Goal: Navigation & Orientation: Find specific page/section

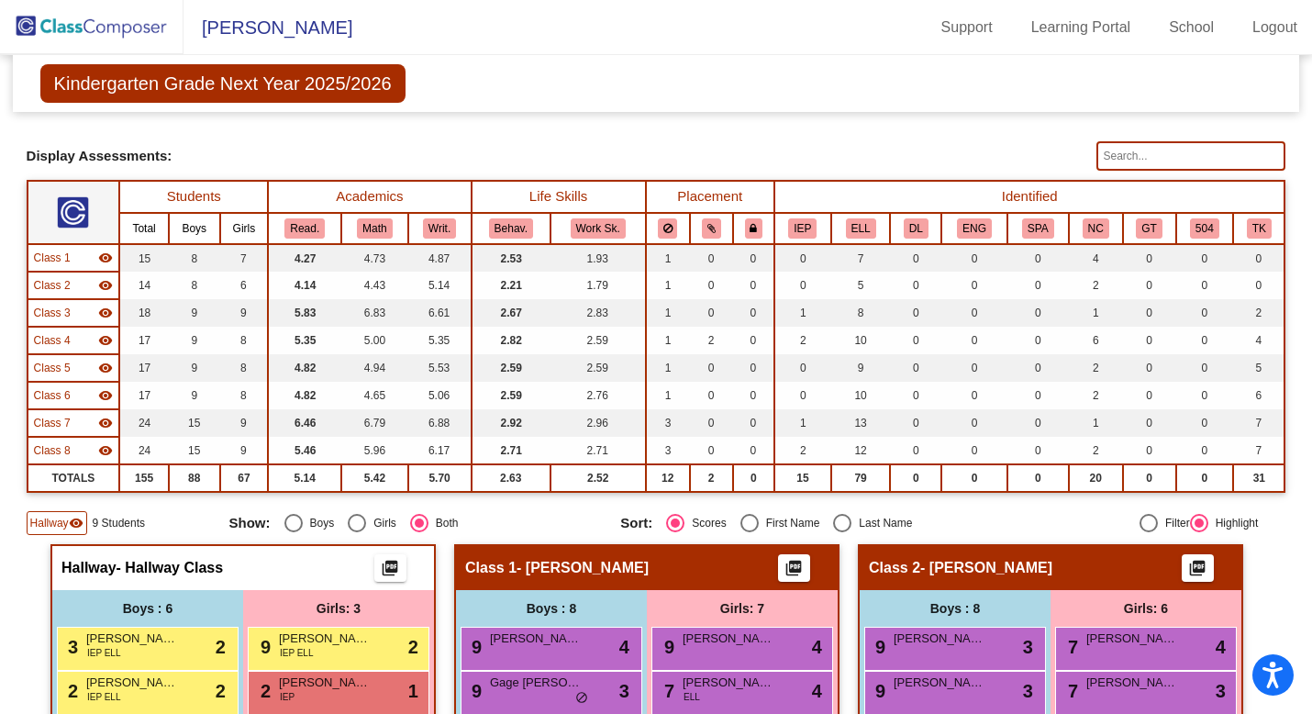
click at [83, 29] on img at bounding box center [91, 27] width 183 height 54
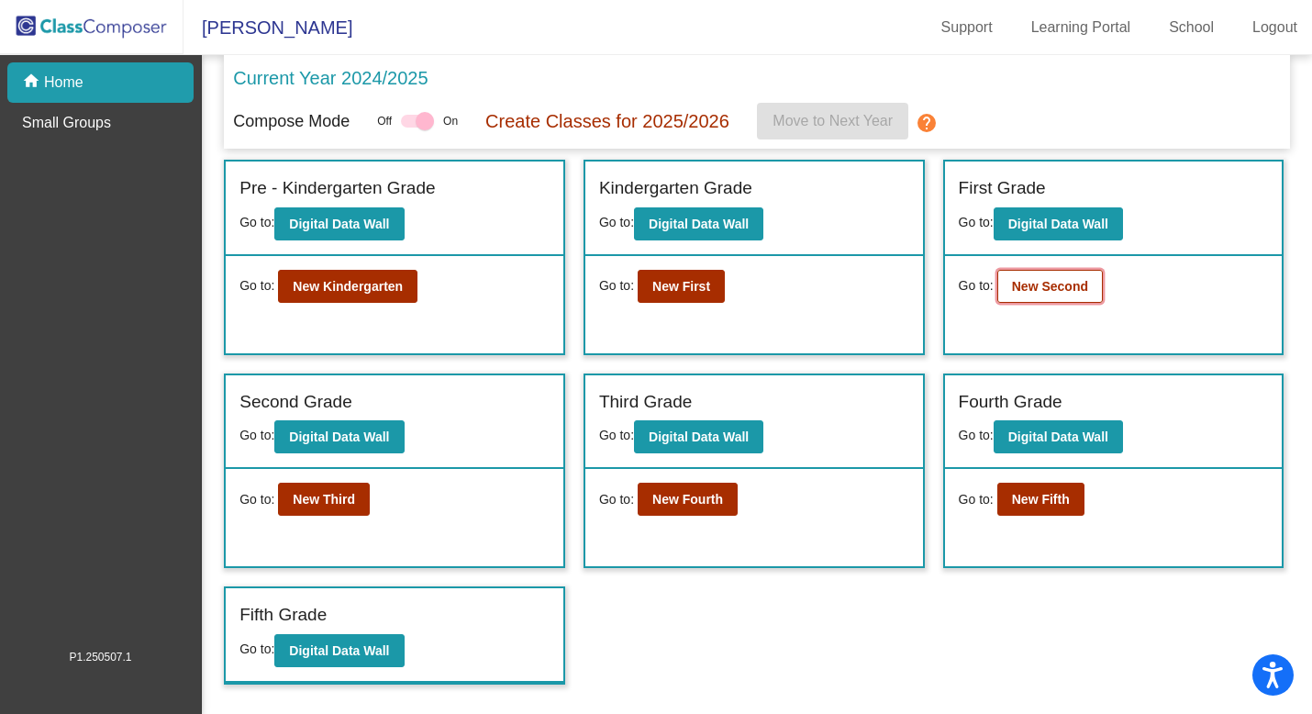
click at [640, 299] on button "New Second" at bounding box center [1049, 286] width 105 height 33
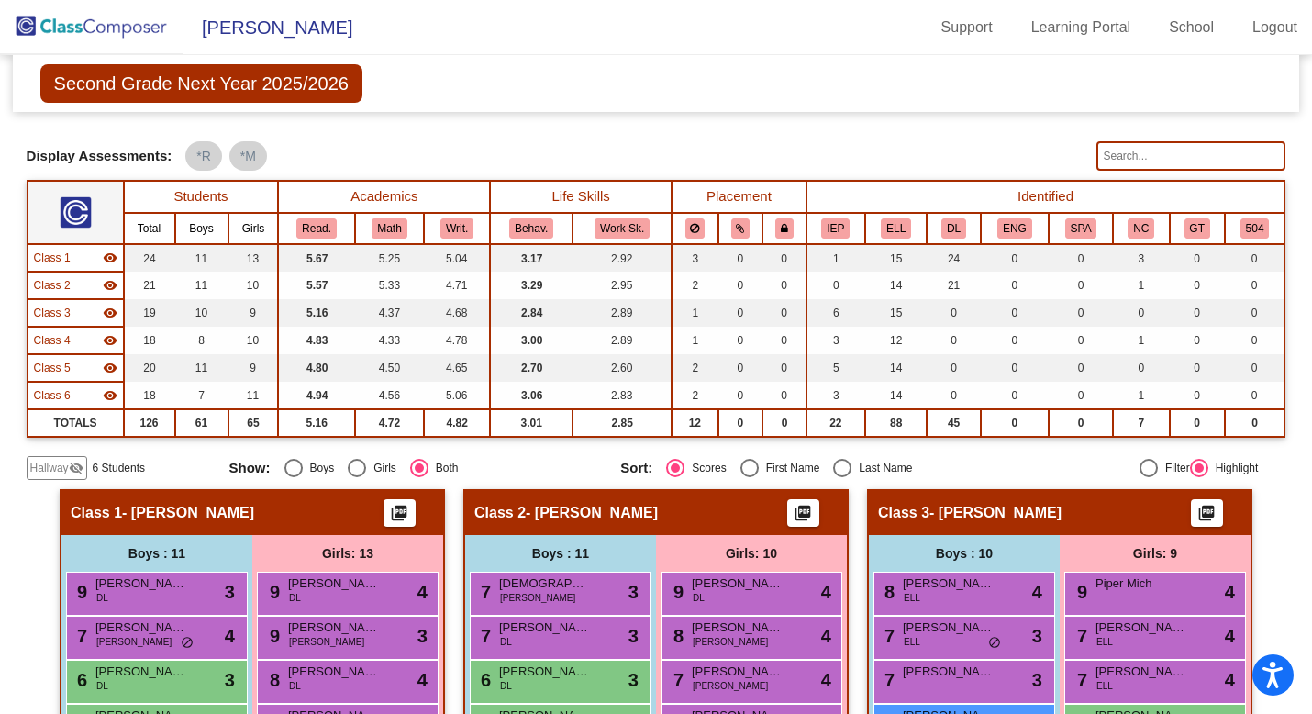
click at [53, 469] on span "Hallway" at bounding box center [49, 468] width 39 height 17
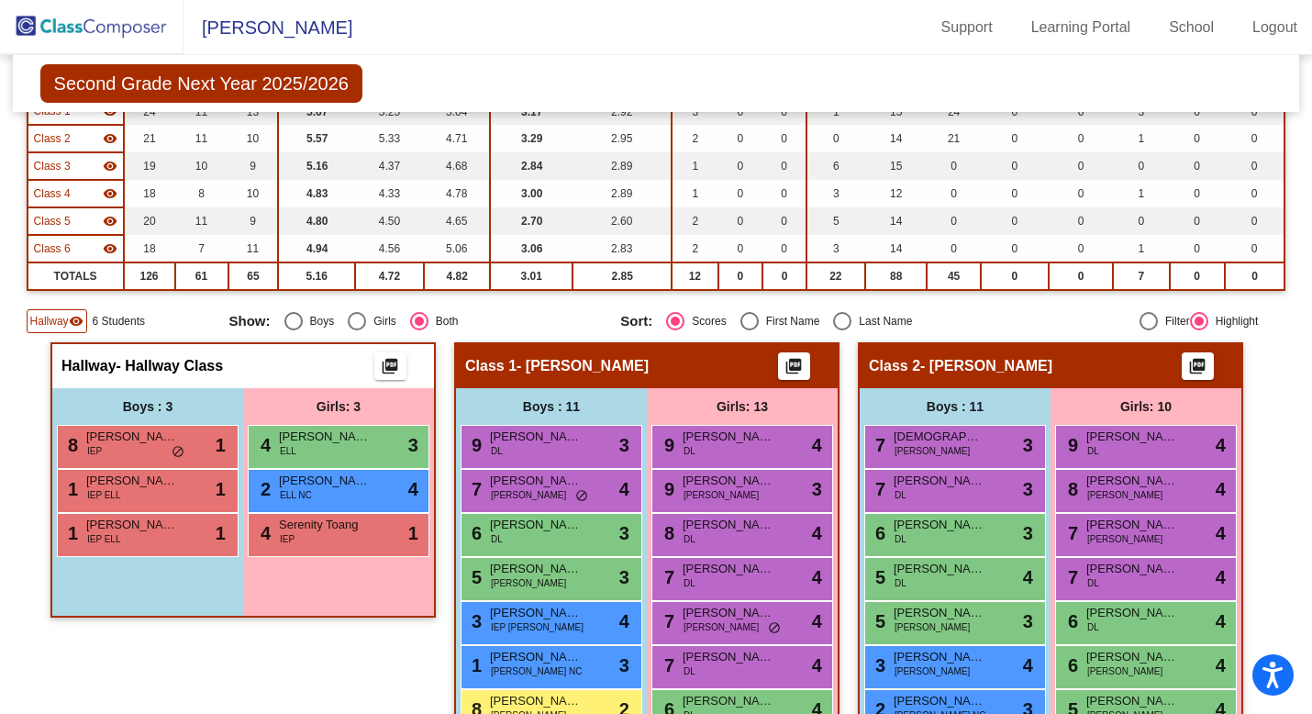
scroll to position [156, 0]
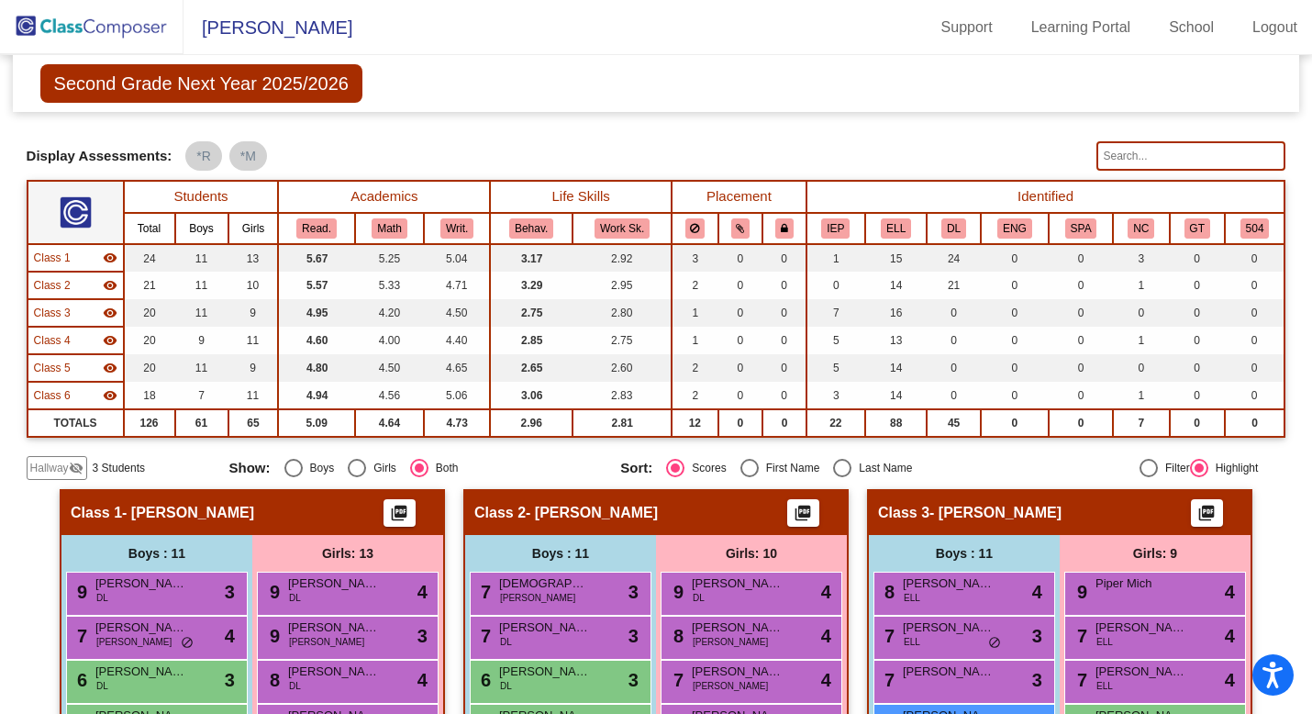
click at [73, 471] on mat-icon "visibility_off" at bounding box center [76, 467] width 15 height 15
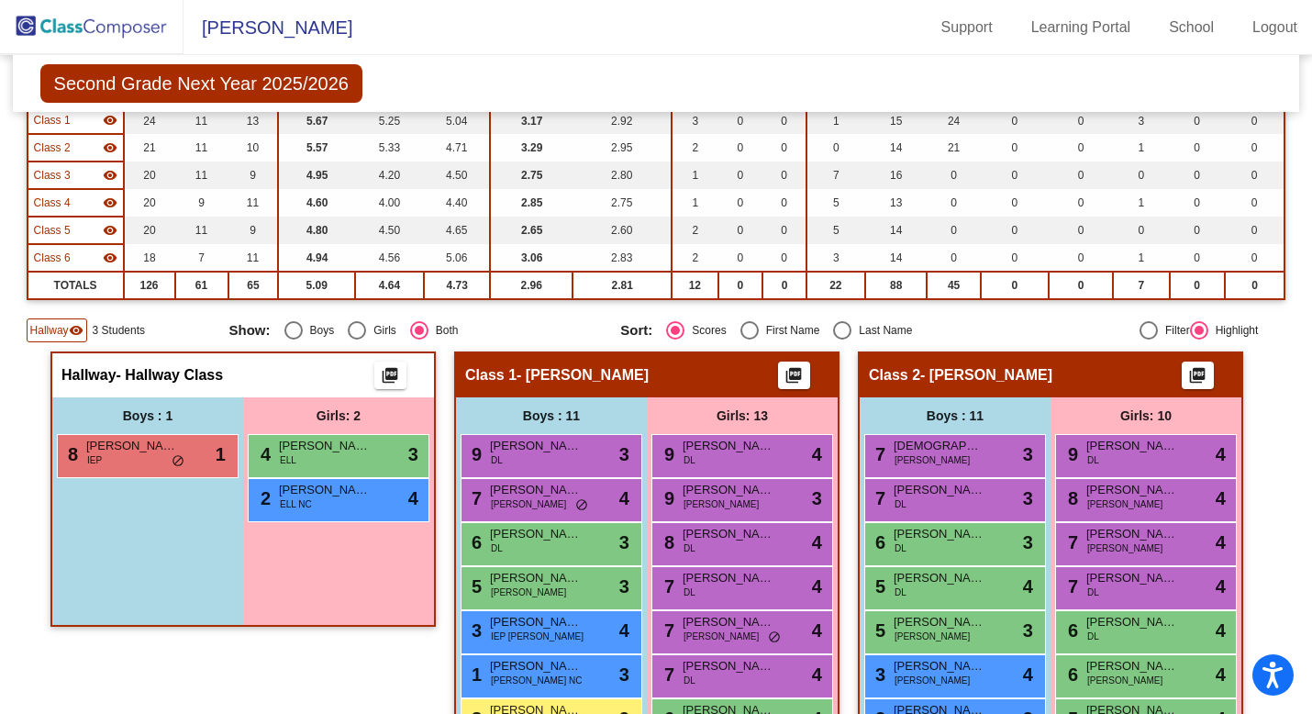
scroll to position [147, 0]
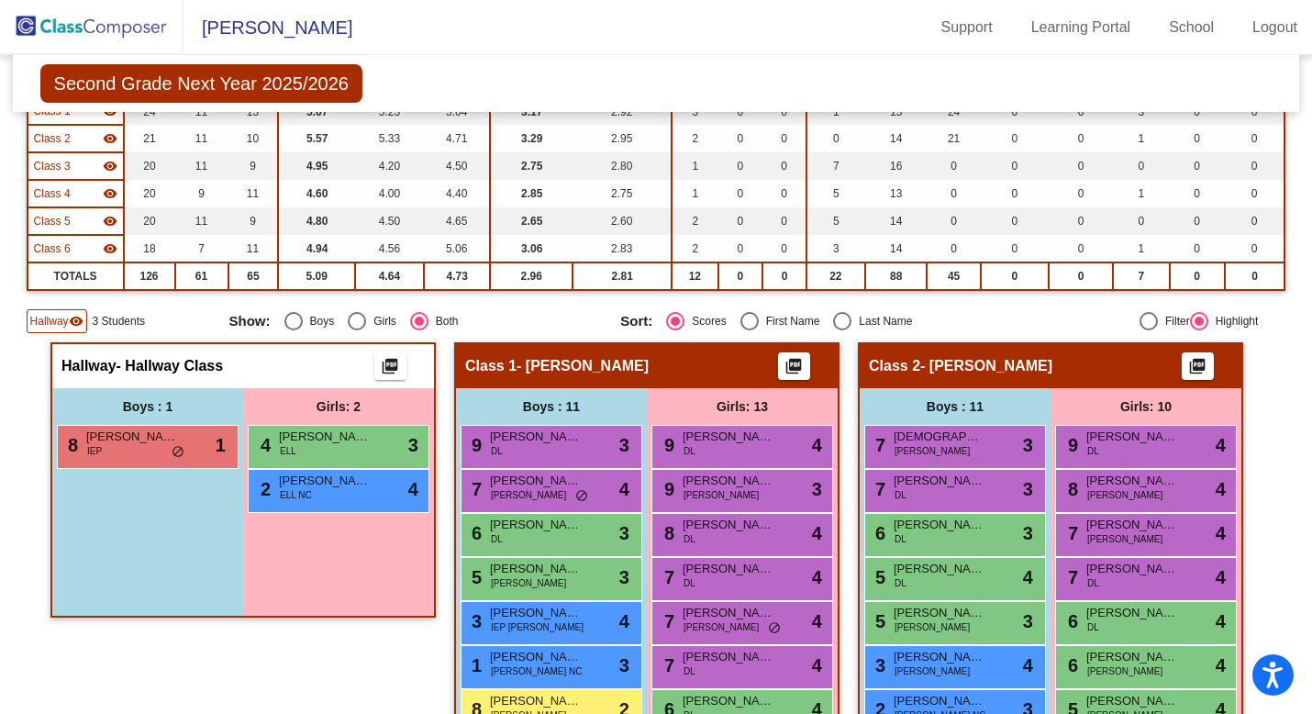
click at [123, 30] on img at bounding box center [91, 27] width 183 height 54
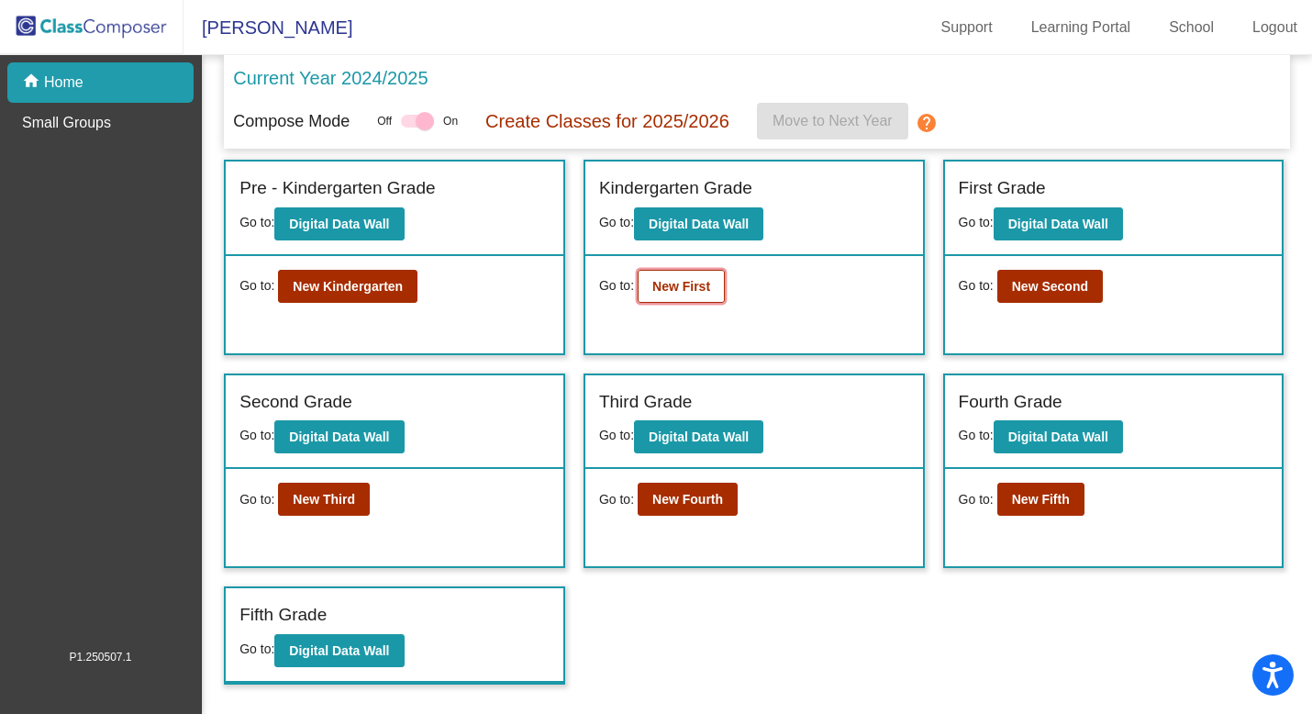
click at [698, 283] on b "New First" at bounding box center [681, 286] width 58 height 15
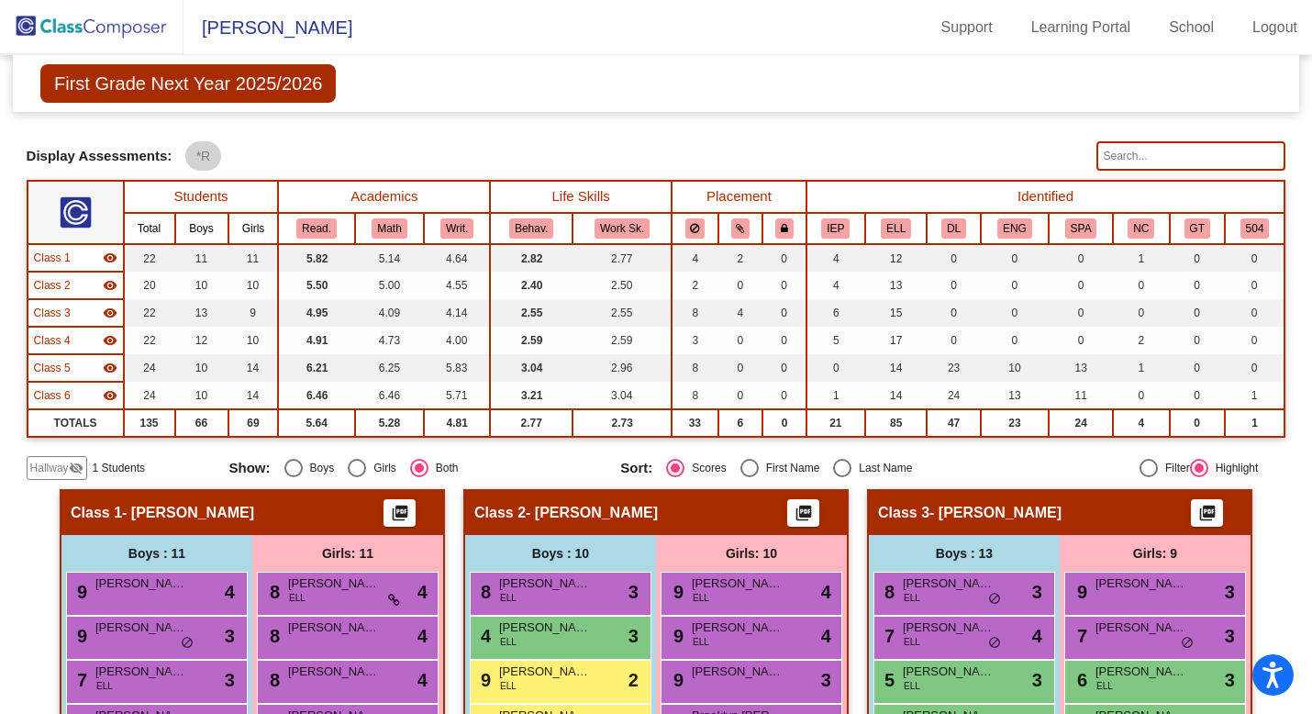
click at [62, 466] on span "Hallway" at bounding box center [49, 468] width 39 height 17
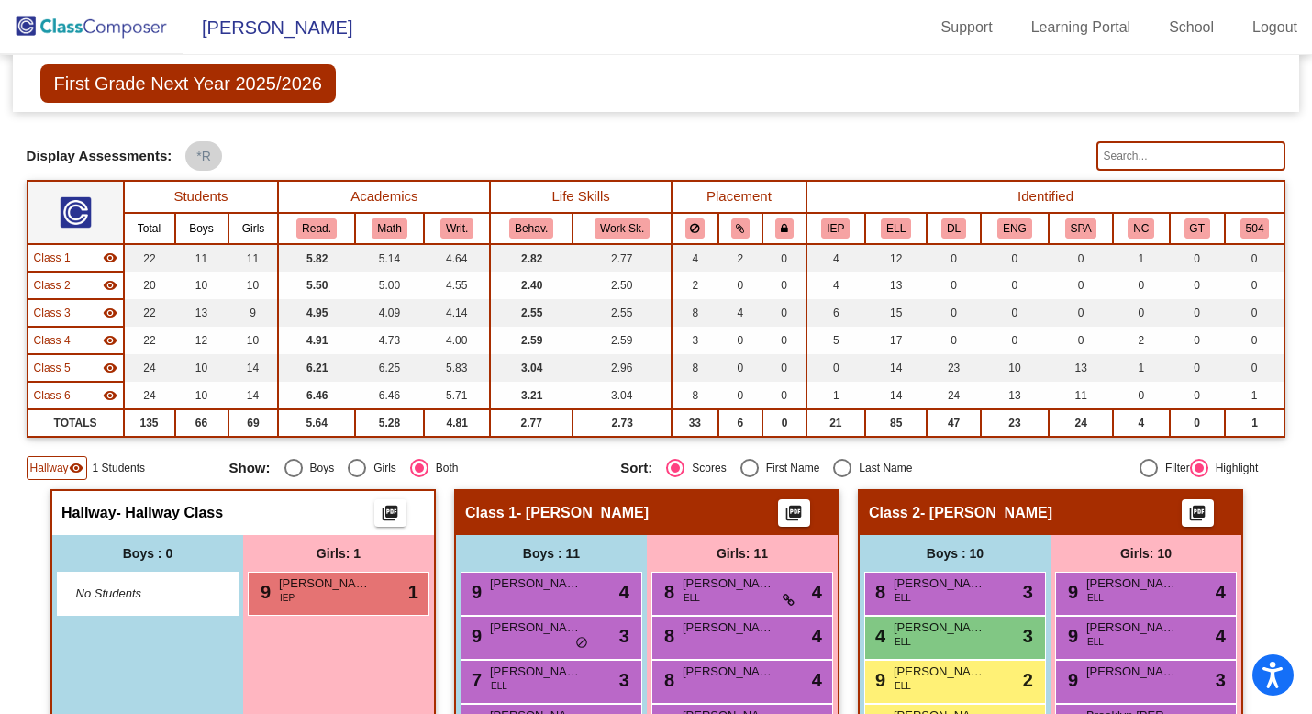
click at [105, 39] on img at bounding box center [91, 27] width 183 height 54
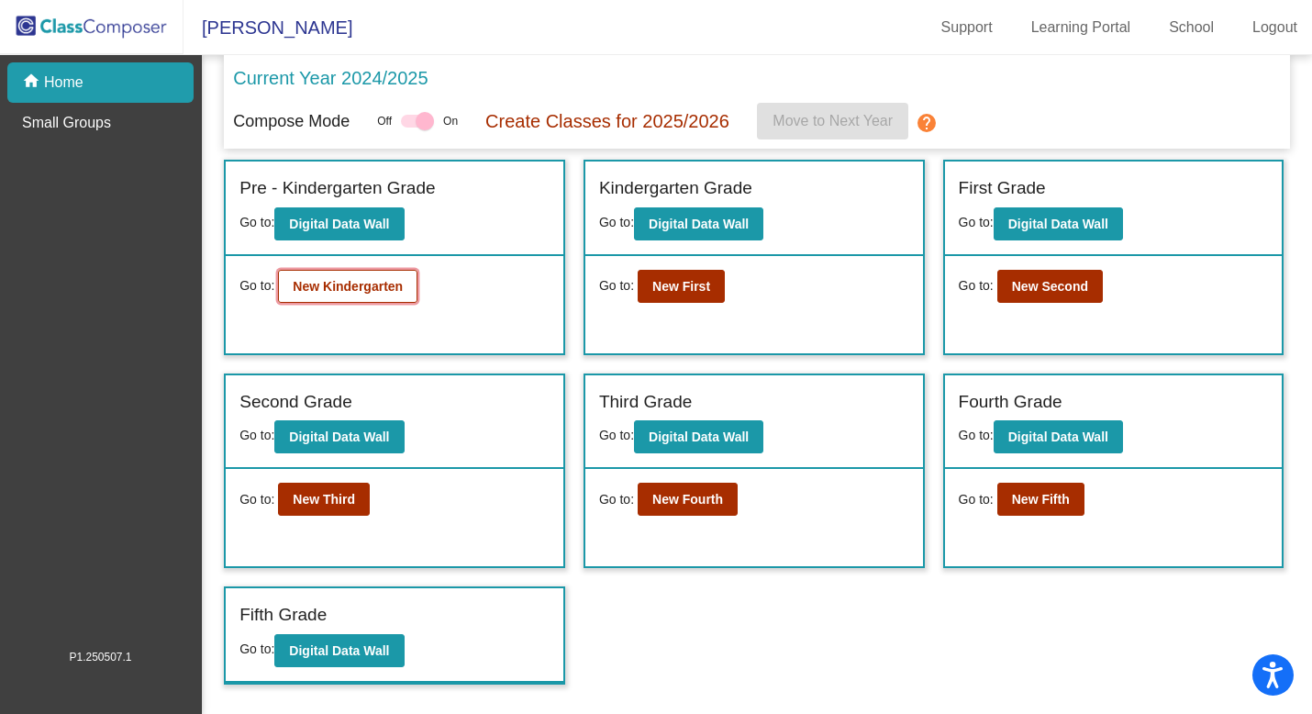
click at [327, 295] on button "New Kindergarten" at bounding box center [347, 286] width 139 height 33
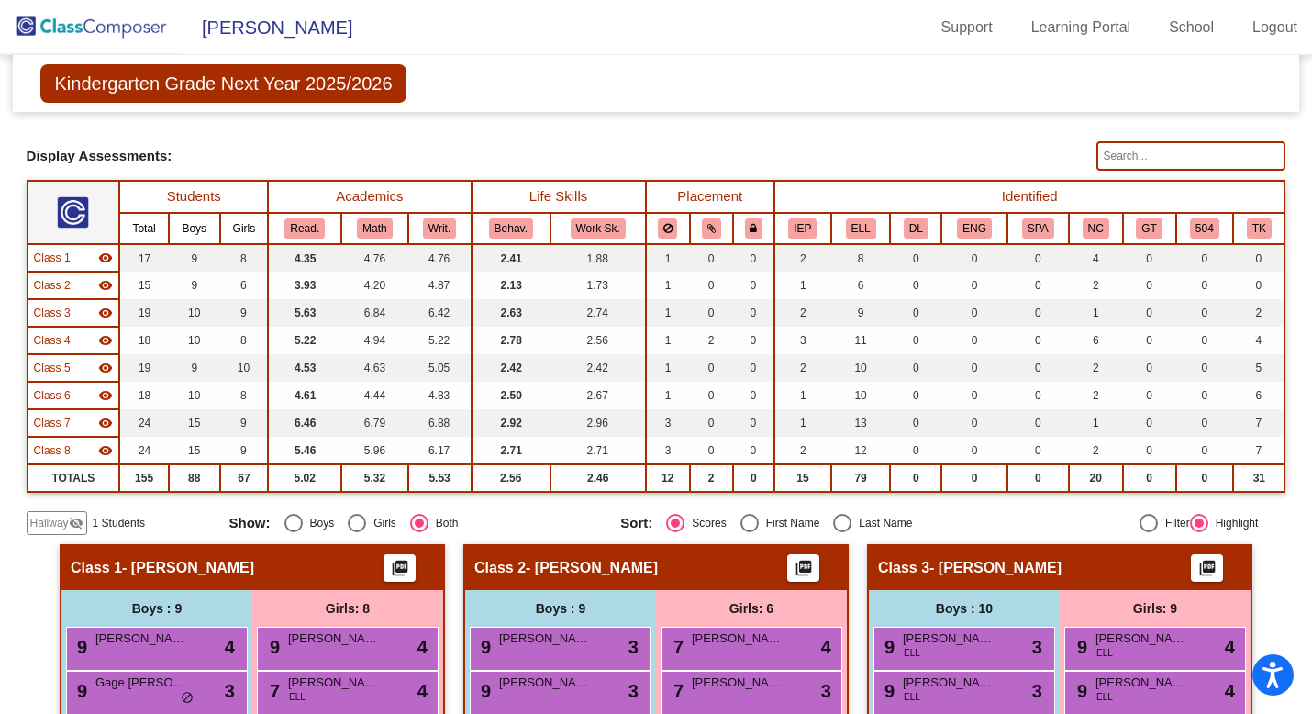
click at [41, 525] on span "Hallway" at bounding box center [49, 523] width 39 height 17
